Goal: Find contact information: Find contact information

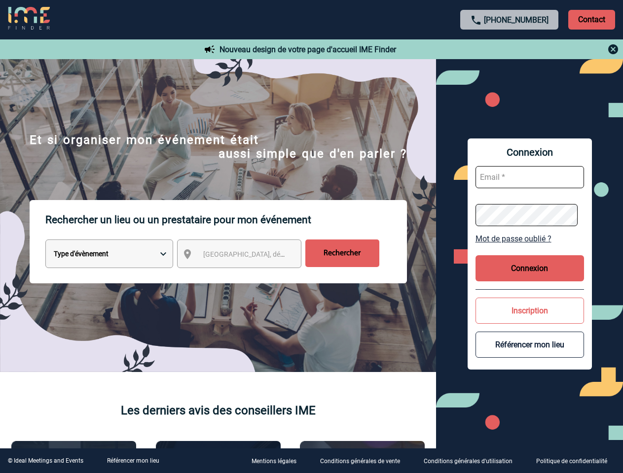
click at [311, 237] on p "Rechercher un lieu ou un prestataire pour mon événement" at bounding box center [225, 219] width 361 height 39
click at [591, 19] on p "Contact" at bounding box center [591, 20] width 47 height 20
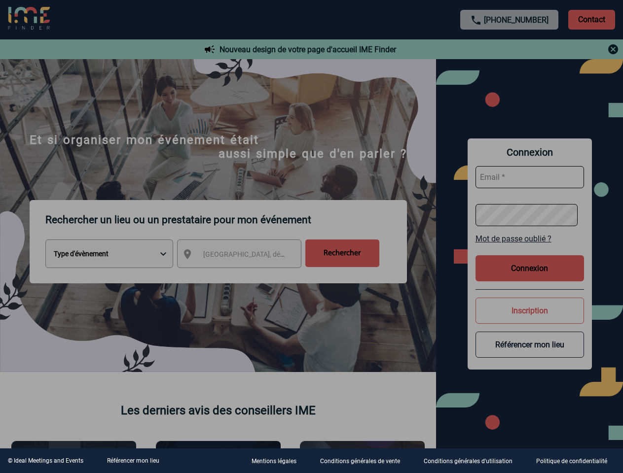
click at [509, 49] on body "[PHONE_NUMBER] Contact Contact Nouveau design de votre page d'accueil IME Finde…" at bounding box center [311, 236] width 623 height 473
click at [248, 256] on div at bounding box center [311, 236] width 623 height 473
click at [530, 239] on div at bounding box center [311, 236] width 623 height 473
click at [530, 268] on div at bounding box center [311, 236] width 623 height 473
click at [530, 311] on div at bounding box center [311, 236] width 623 height 473
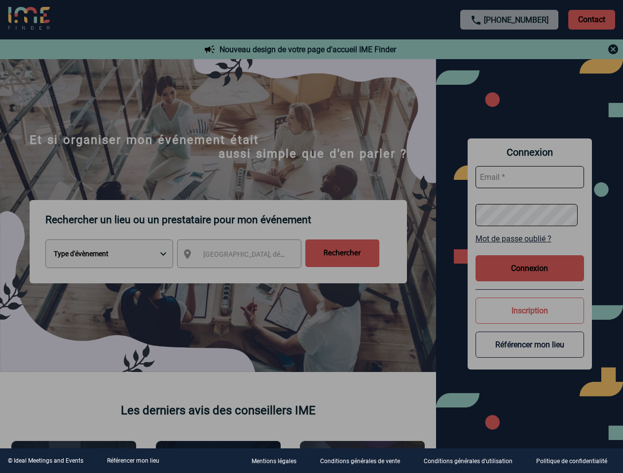
click at [530, 345] on div at bounding box center [311, 236] width 623 height 473
click at [133, 461] on link "Référencer mon lieu" at bounding box center [133, 461] width 52 height 7
